Goal: Transaction & Acquisition: Purchase product/service

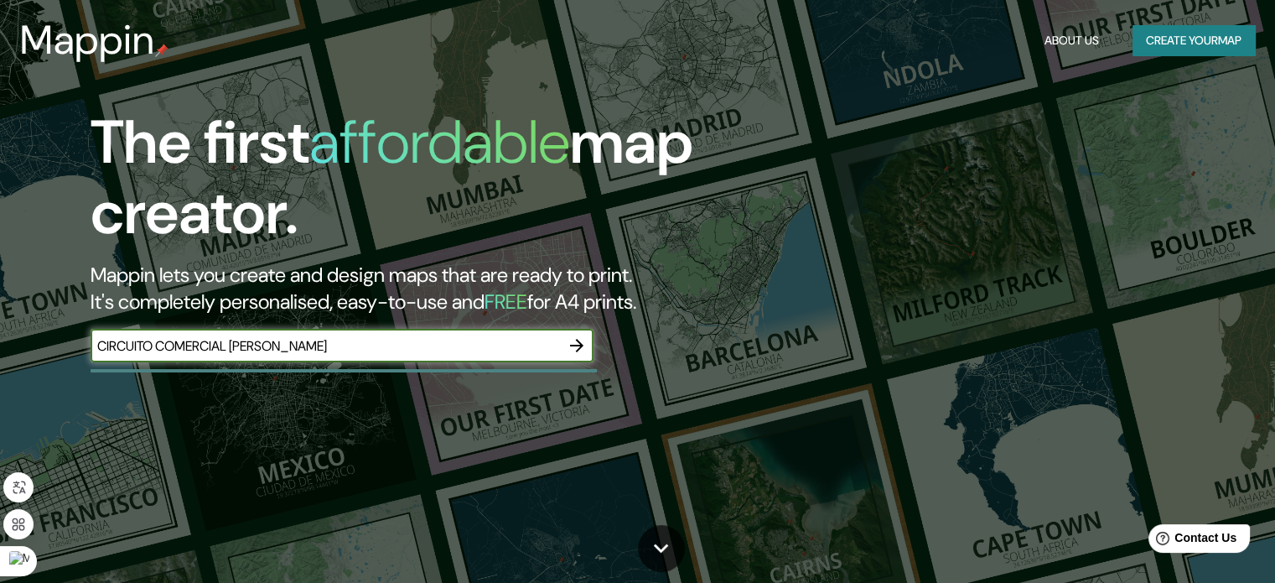
type input "CIRCUITO COMERCIAL [PERSON_NAME]"
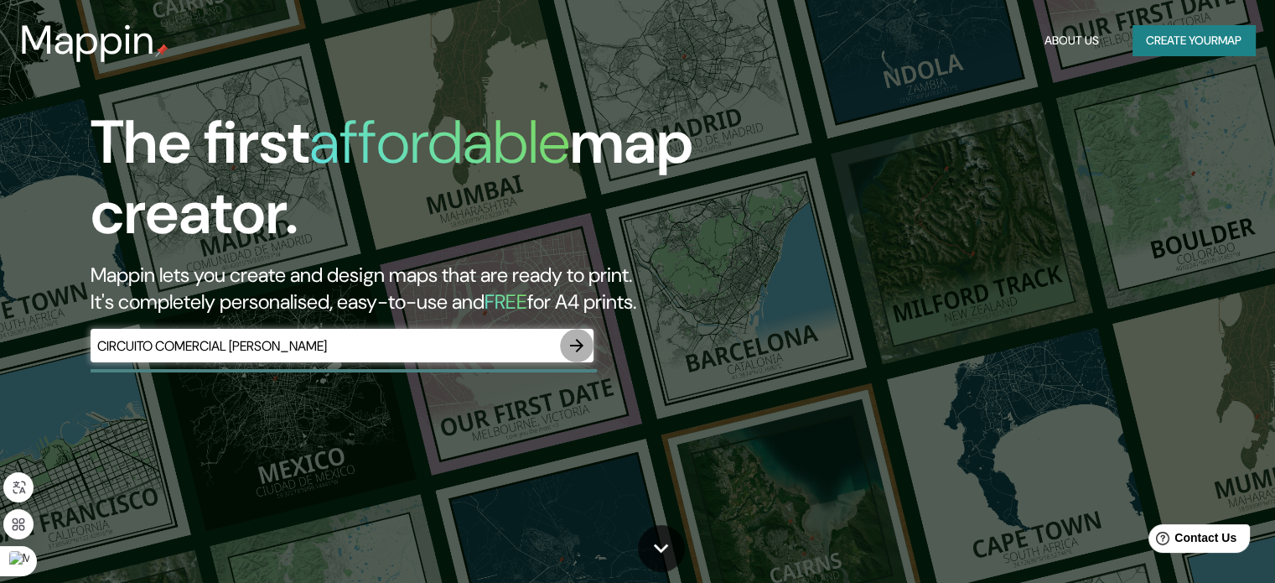
click at [573, 340] on icon "button" at bounding box center [577, 345] width 20 height 20
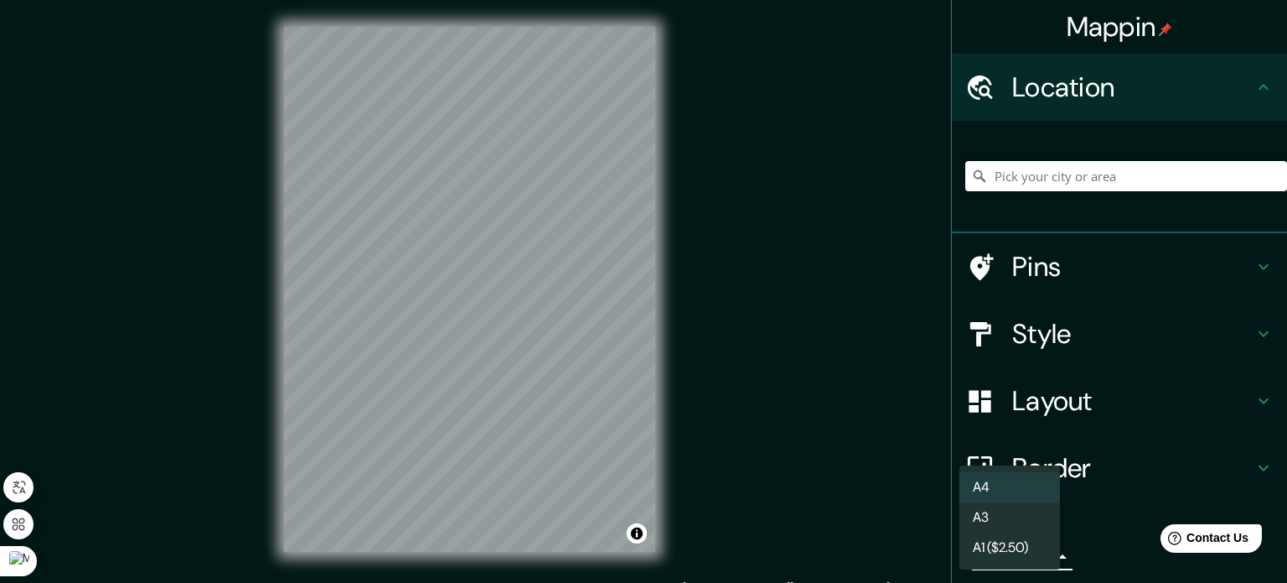
click at [1034, 552] on body "Mappin Location Pins Style Layout Border Choose a border. Hint : you can make l…" at bounding box center [643, 291] width 1287 height 583
click at [1035, 511] on li "A3" at bounding box center [1010, 517] width 101 height 30
type input "a4"
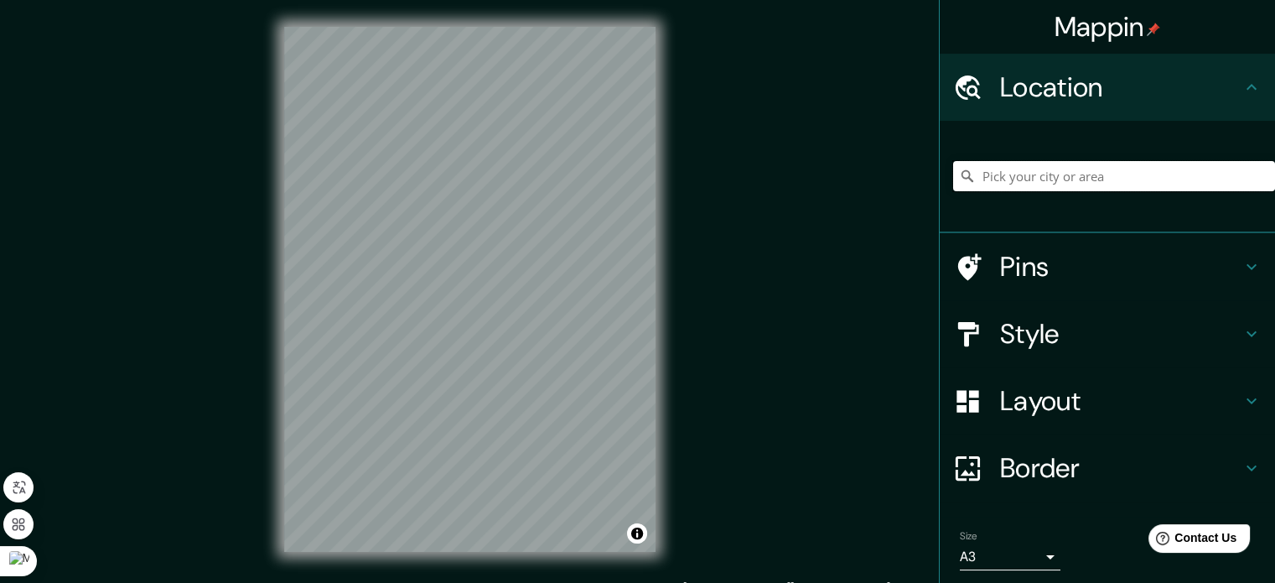
click at [1084, 173] on input "Pick your city or area" at bounding box center [1114, 176] width 322 height 30
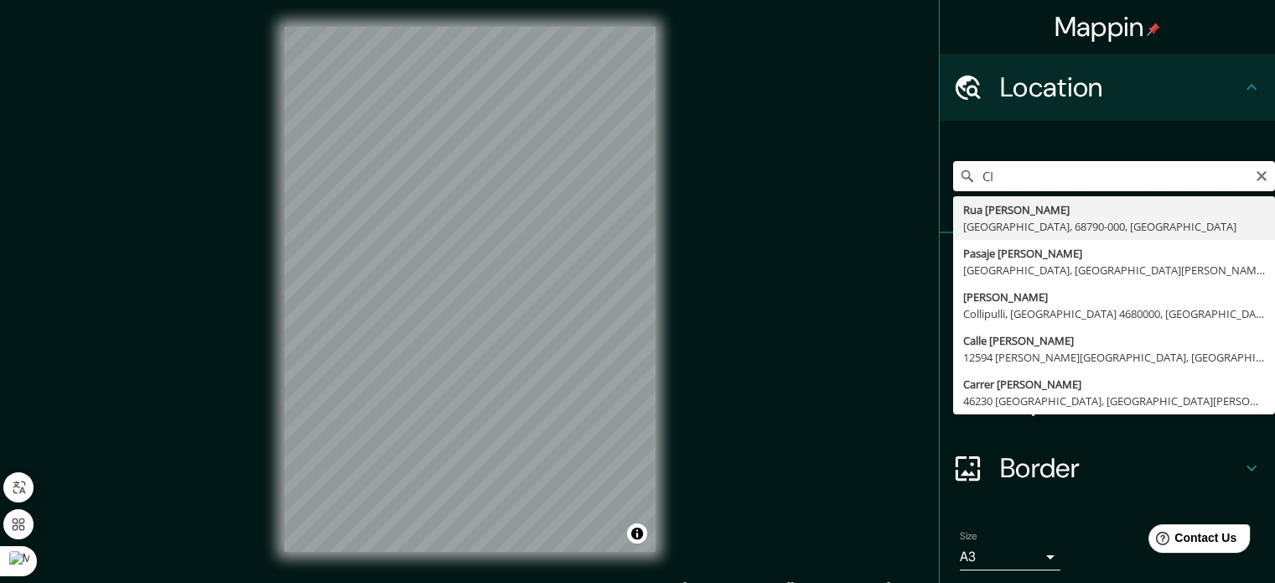
type input "C"
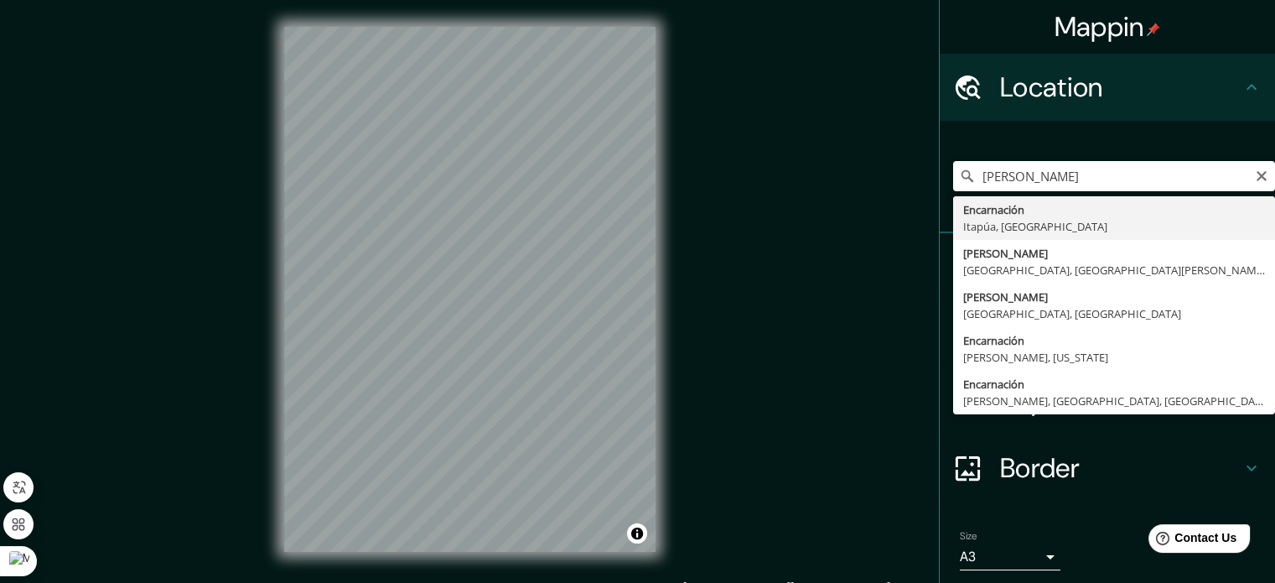
type input "[PERSON_NAME], [GEOGRAPHIC_DATA], [GEOGRAPHIC_DATA]"
